Goal: Check status: Check status

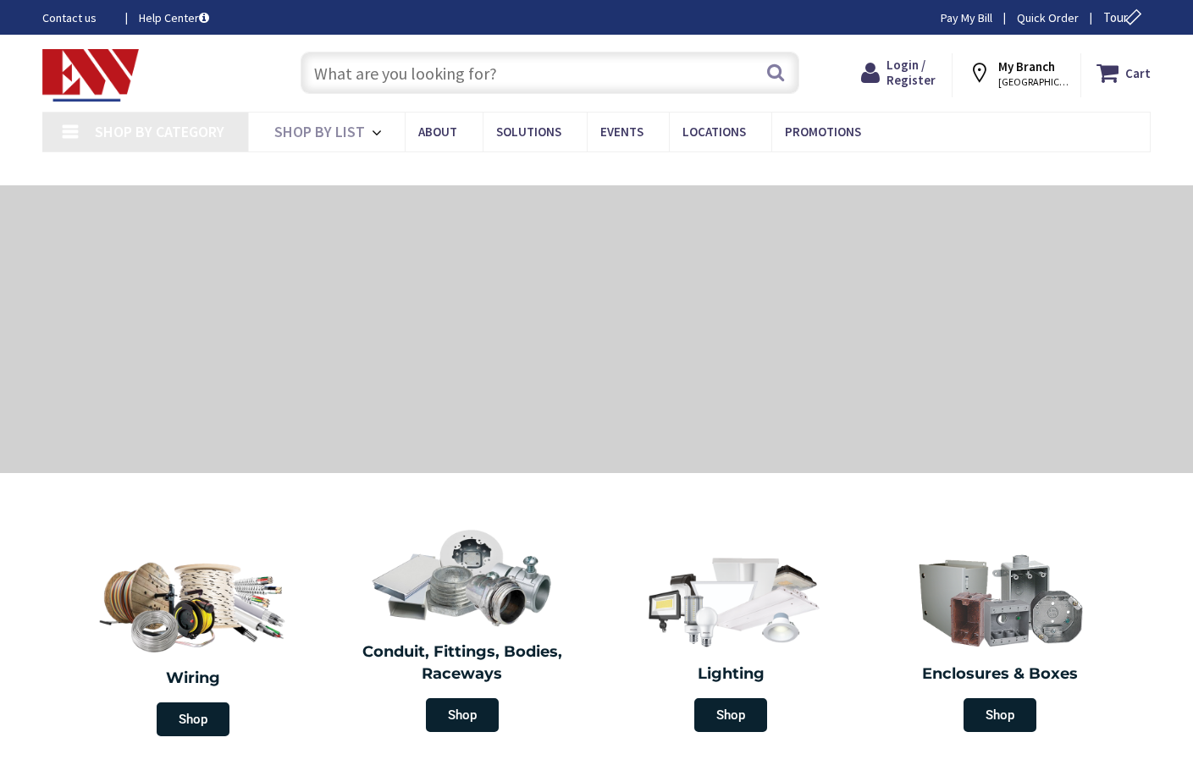
type input "[GEOGRAPHIC_DATA], [GEOGRAPHIC_DATA]"
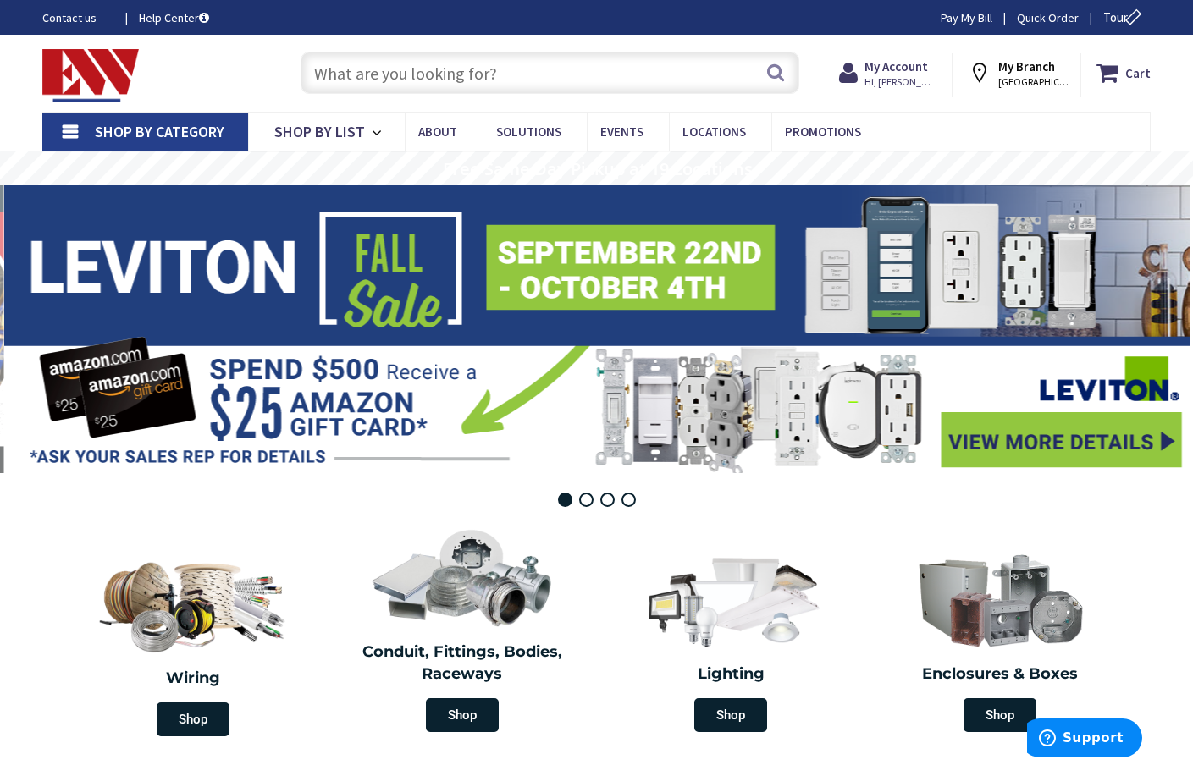
click at [66, 128] on link "Shop By Category" at bounding box center [145, 132] width 206 height 39
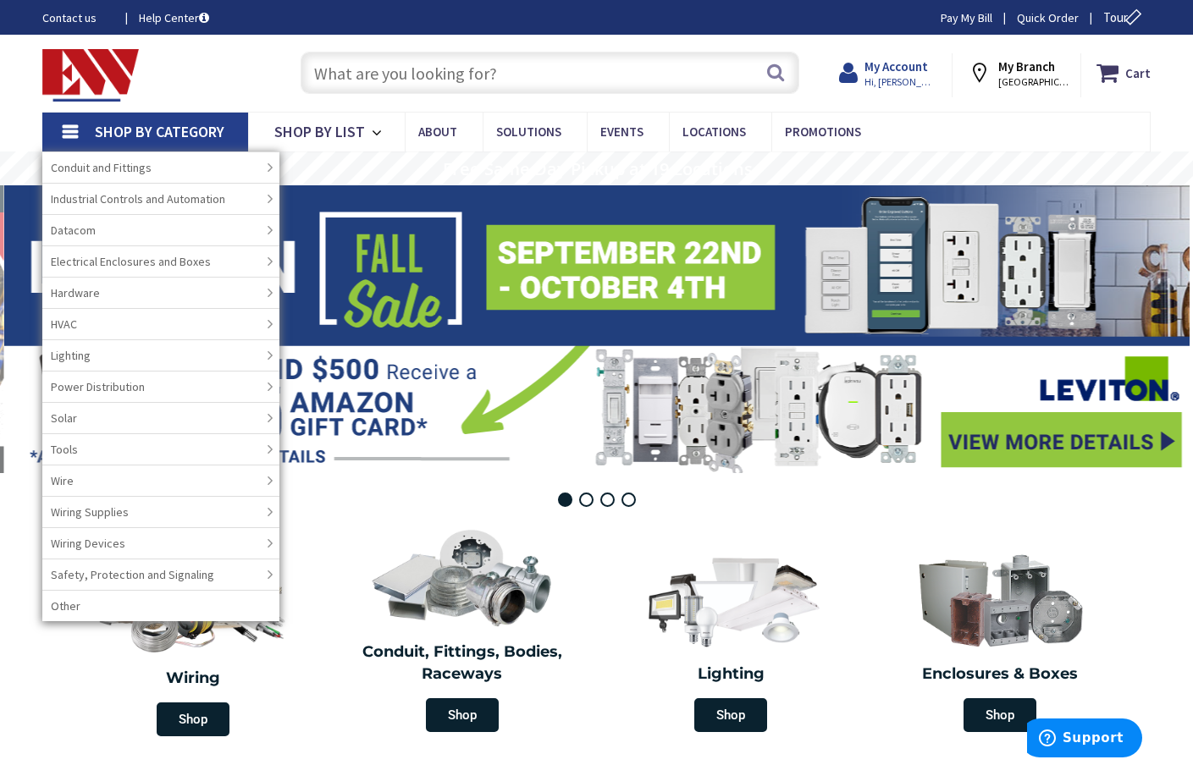
click at [915, 62] on strong "My Account" at bounding box center [895, 66] width 63 height 16
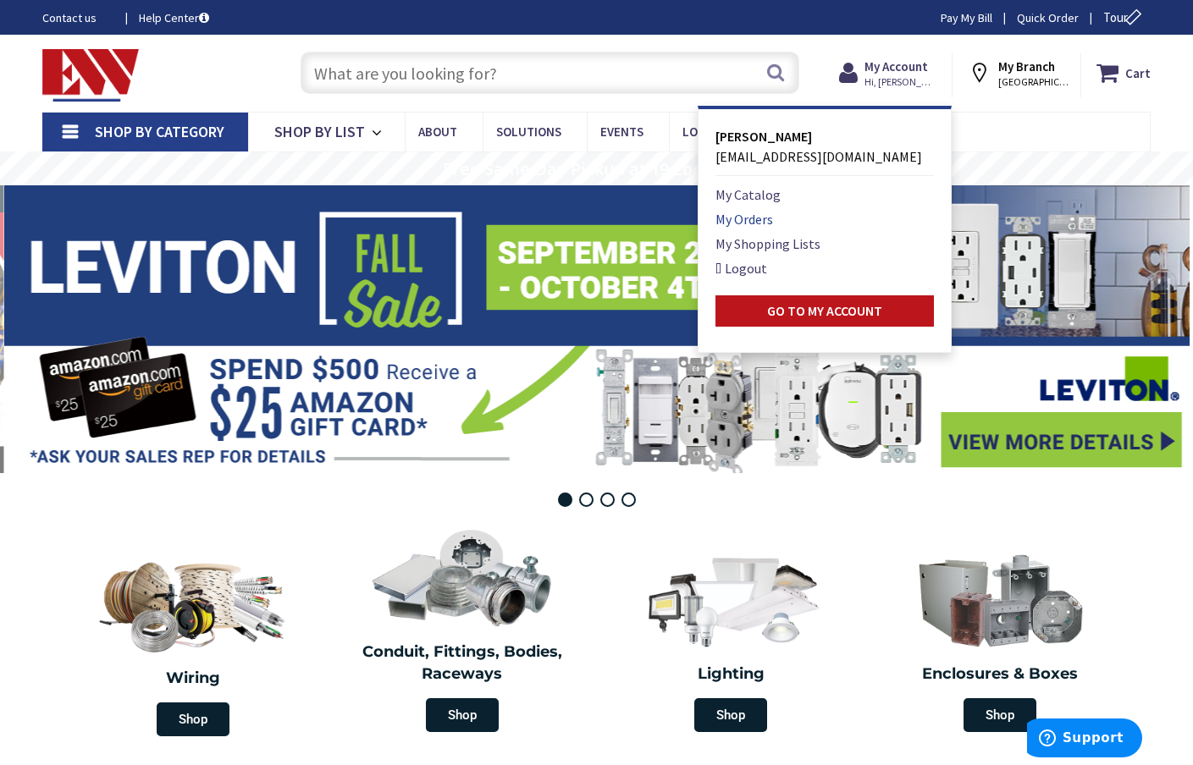
click at [747, 216] on link "My Orders" at bounding box center [744, 219] width 58 height 20
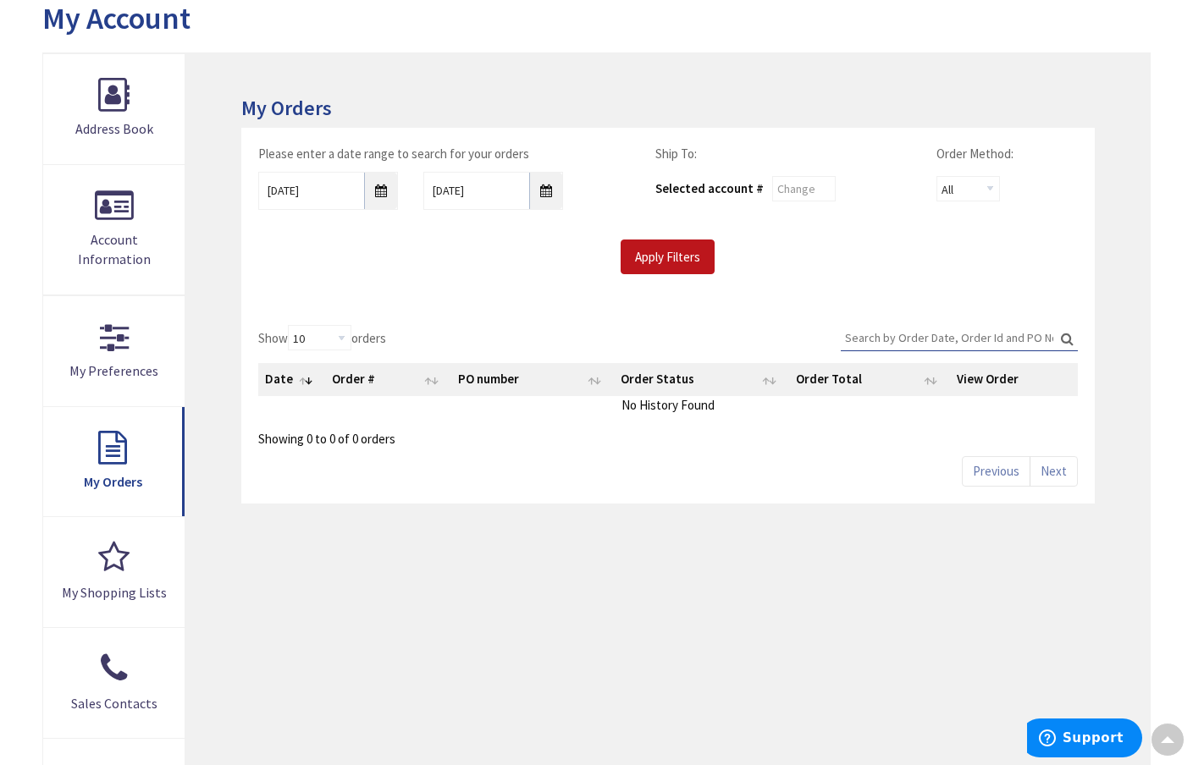
scroll to position [197, 0]
click at [653, 262] on input "Apply Filters" at bounding box center [667, 257] width 94 height 36
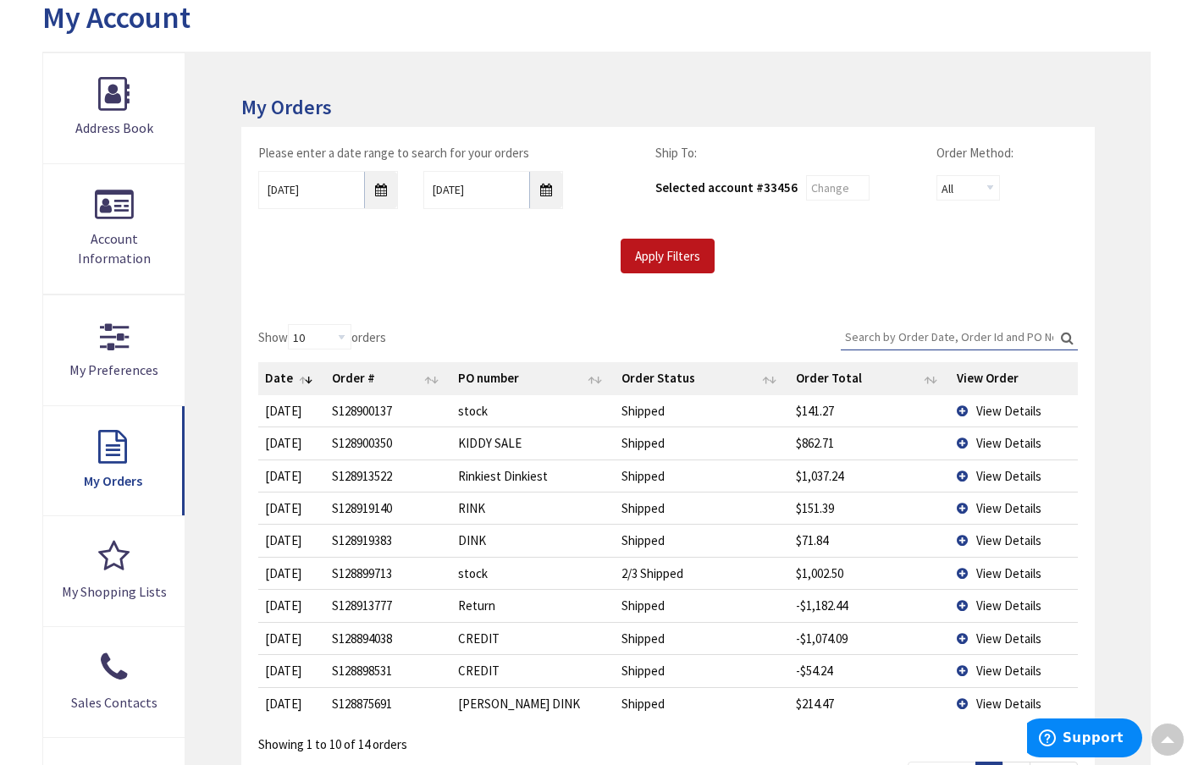
click at [1000, 438] on span "View Details" at bounding box center [1008, 443] width 65 height 16
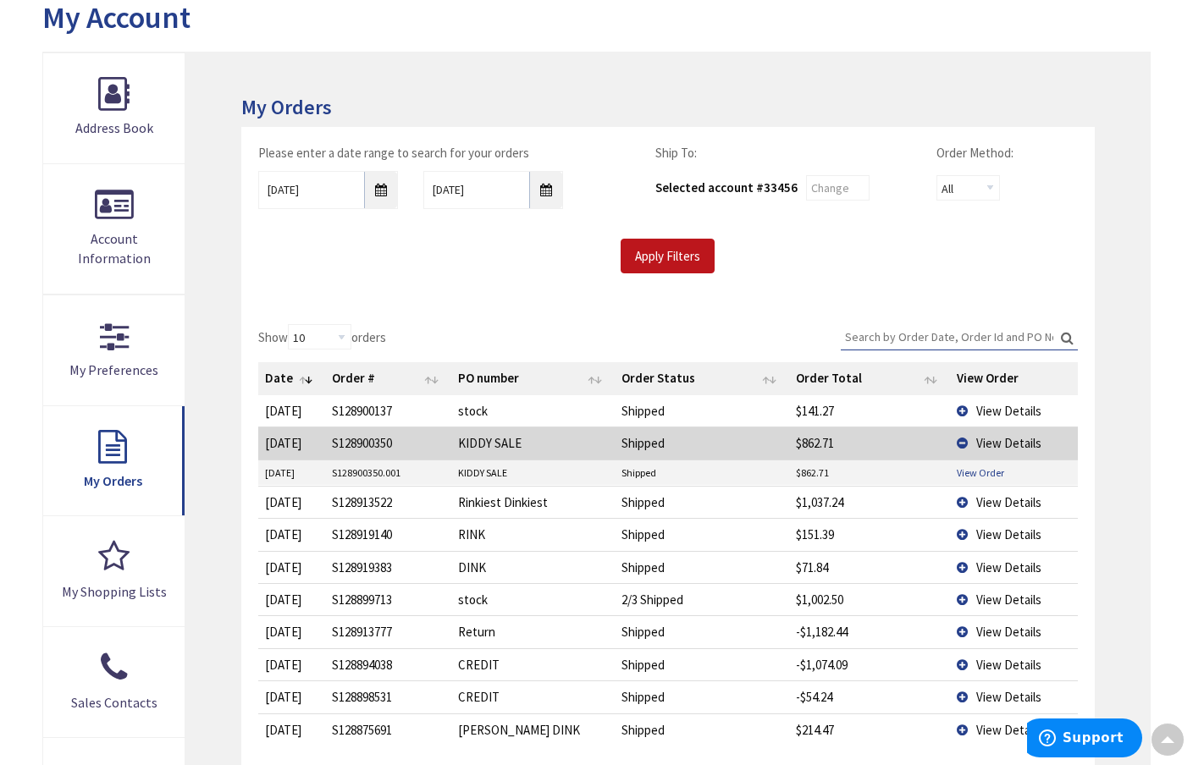
click at [983, 471] on link "View Order" at bounding box center [979, 473] width 47 height 14
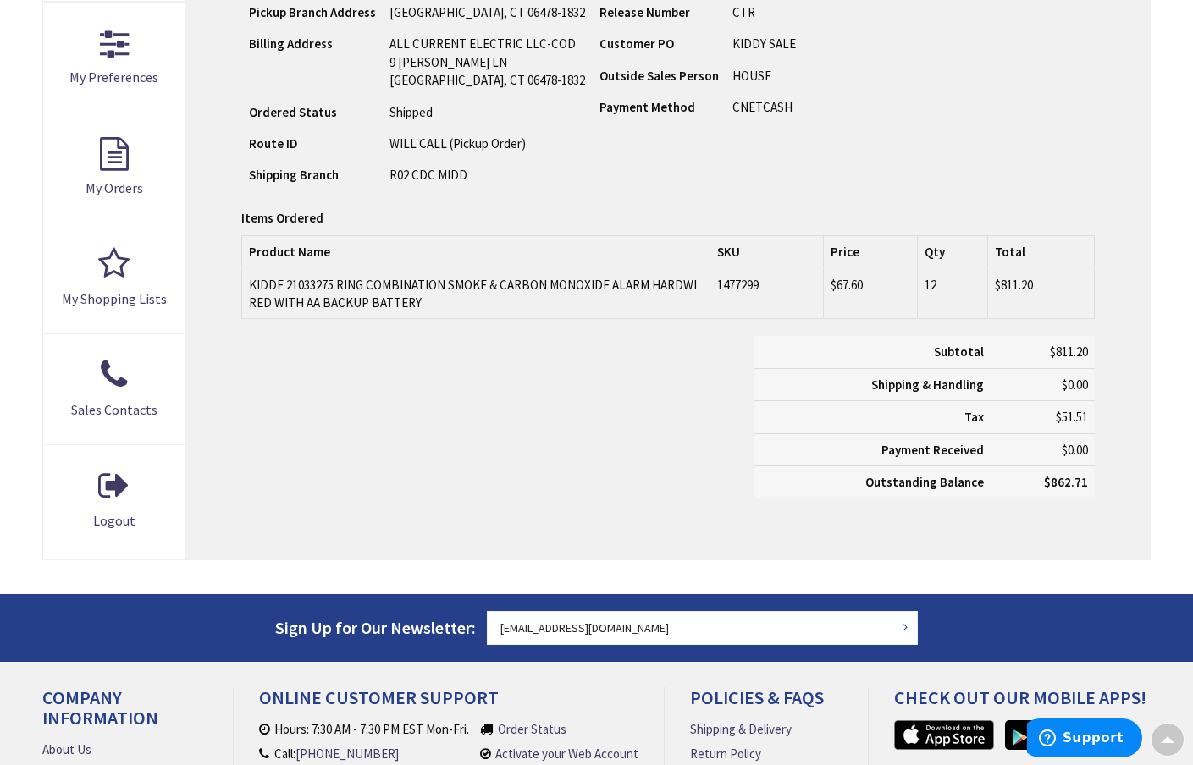
scroll to position [491, 0]
